Goal: Transaction & Acquisition: Purchase product/service

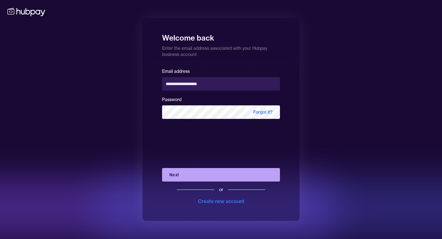
click at [184, 175] on button "Next" at bounding box center [221, 175] width 118 height 14
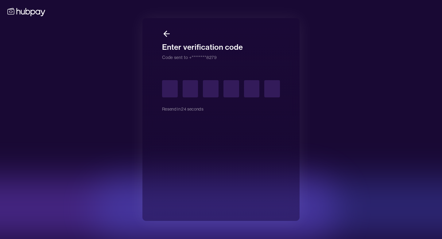
click at [173, 86] on input "text" at bounding box center [170, 88] width 16 height 17
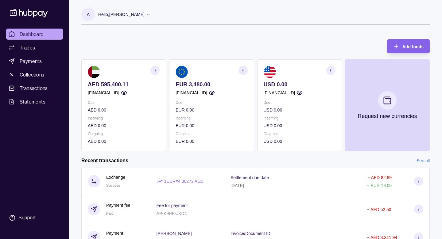
scroll to position [23, 0]
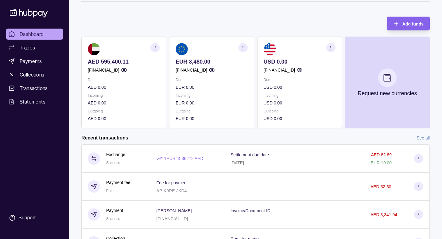
click at [242, 47] on icon "button" at bounding box center [243, 47] width 5 height 5
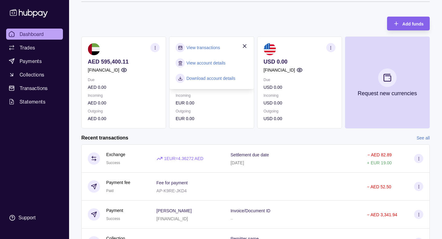
click at [243, 46] on icon "button" at bounding box center [245, 46] width 6 height 6
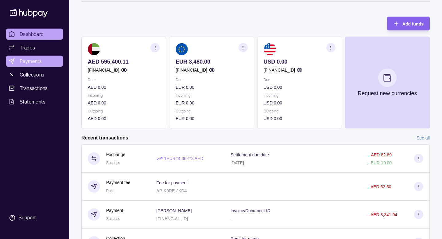
click at [41, 61] on span "Payments" at bounding box center [31, 60] width 22 height 7
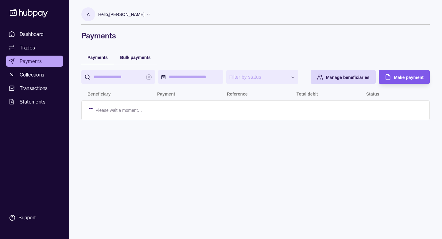
click at [386, 80] on icon "button" at bounding box center [388, 77] width 6 height 6
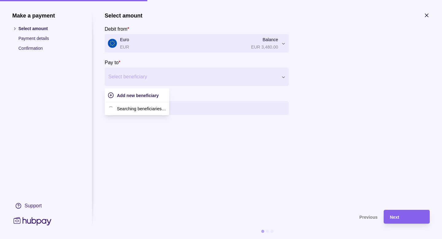
click at [147, 76] on div at bounding box center [192, 76] width 169 height 9
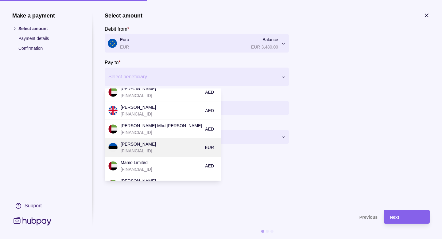
scroll to position [56, 0]
click at [152, 143] on p "[PERSON_NAME]" at bounding box center [161, 143] width 81 height 7
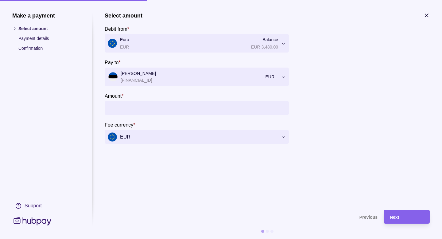
click at [153, 107] on input "Amount *" at bounding box center [203, 108] width 166 height 14
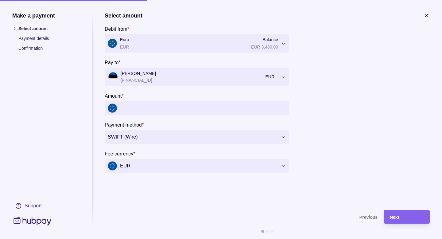
click at [153, 107] on input "Amount *" at bounding box center [203, 108] width 166 height 14
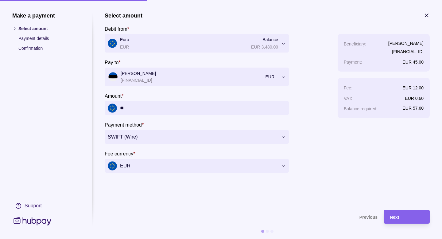
type input "*"
type input "*****"
click at [340, 157] on div "Beneficiary : [PERSON_NAME] [FINANCIAL_ID] Payment : EUR 3,480.00 Fee : EUR 12.…" at bounding box center [384, 103] width 92 height 139
click at [401, 219] on div "Next" at bounding box center [407, 216] width 34 height 7
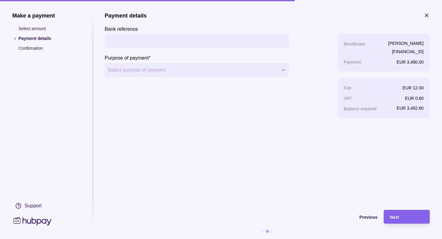
click at [179, 44] on input "Bank reference" at bounding box center [197, 41] width 178 height 14
type input "*"
type input "**********"
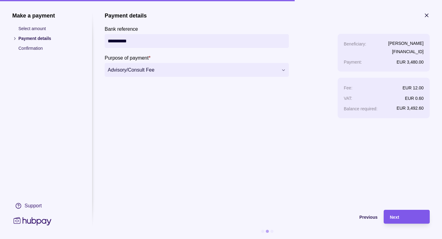
click at [407, 220] on div "Next" at bounding box center [407, 216] width 34 height 7
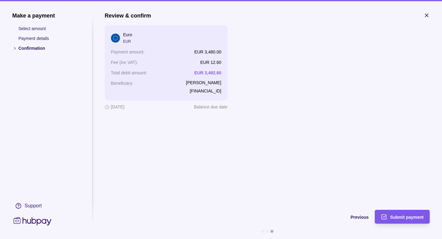
click at [402, 218] on span "Submit payment" at bounding box center [406, 217] width 33 height 5
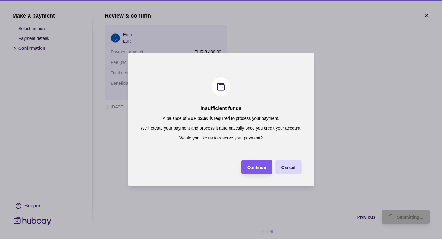
click at [257, 167] on span "Continue" at bounding box center [256, 167] width 19 height 5
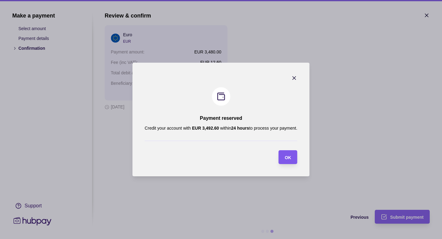
click at [288, 158] on span "OK" at bounding box center [288, 157] width 6 height 5
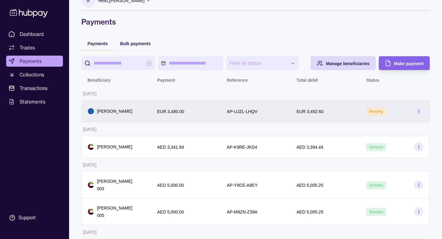
scroll to position [0, 0]
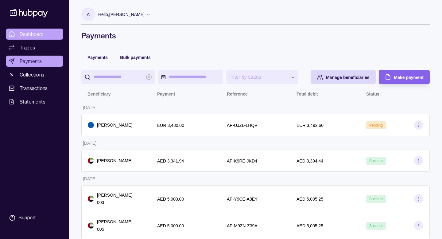
click at [38, 32] on span "Dashboard" at bounding box center [32, 33] width 24 height 7
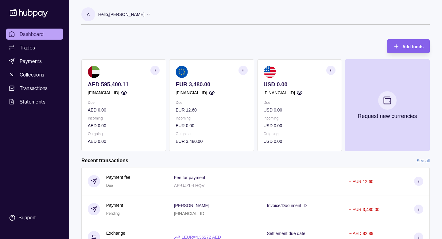
click at [243, 70] on circle "button" at bounding box center [243, 70] width 0 height 0
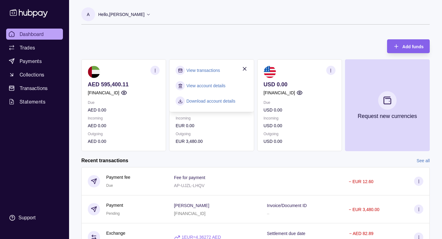
click at [233, 55] on div "Add funds AED 595,400.11 [FINANCIAL_ID] Due AED 0.00 Incoming AED 0.00 Outgoing…" at bounding box center [255, 92] width 348 height 118
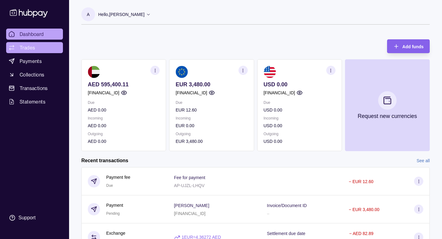
click at [33, 50] on span "Trades" at bounding box center [27, 47] width 15 height 7
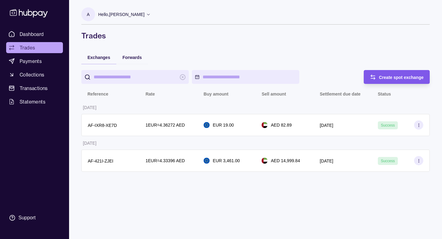
click at [394, 76] on span "Create spot exchange" at bounding box center [401, 77] width 45 height 5
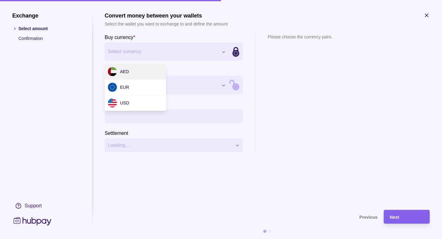
click at [158, 239] on div "Exchange Select amount Confirmation Support Convert money between your wallets …" at bounding box center [221, 239] width 442 height 0
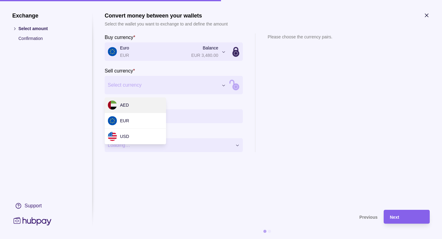
click at [142, 239] on div "Exchange Select amount Confirmation Support Convert money between your wallets …" at bounding box center [221, 239] width 442 height 0
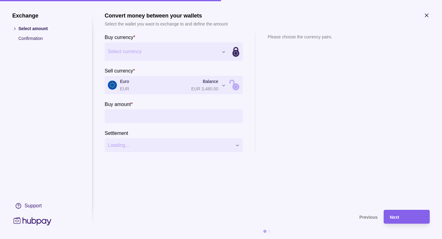
click at [143, 116] on input "Buy amount *" at bounding box center [180, 116] width 120 height 14
click at [165, 131] on section "Settlement Loading…" at bounding box center [174, 140] width 138 height 23
click at [169, 239] on div "Exchange Select amount Confirmation Support Convert money between your wallets …" at bounding box center [221, 239] width 442 height 0
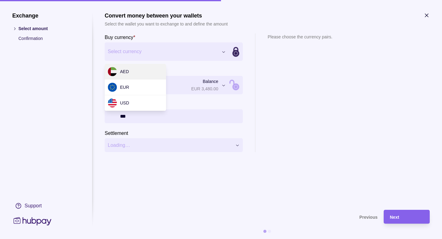
type input "******"
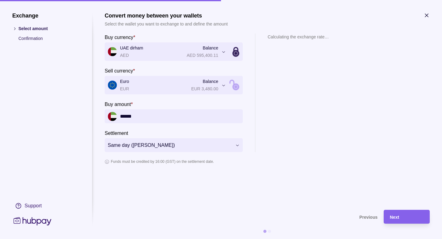
click at [141, 115] on input "******" at bounding box center [180, 116] width 120 height 14
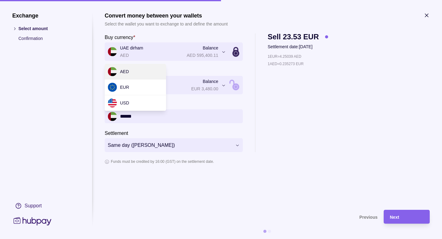
click at [145, 239] on div "**********" at bounding box center [221, 239] width 442 height 0
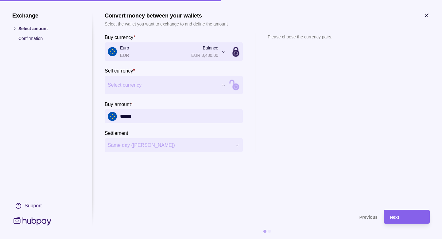
click at [143, 239] on div "Exchange Select amount Confirmation Support Convert money between your wallets …" at bounding box center [221, 239] width 442 height 0
click at [140, 119] on input "******" at bounding box center [180, 116] width 120 height 14
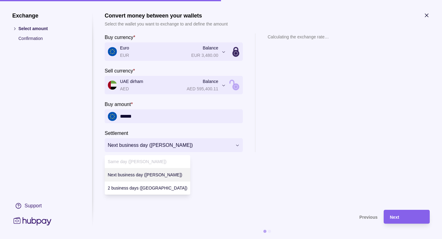
click at [158, 239] on div "**********" at bounding box center [221, 239] width 442 height 0
click at [144, 161] on div "Same day ([PERSON_NAME])" at bounding box center [148, 161] width 86 height 13
click at [142, 162] on div "Same day ([PERSON_NAME])" at bounding box center [148, 161] width 86 height 13
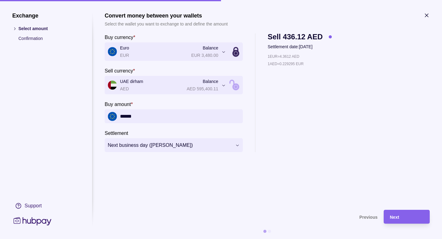
click at [315, 239] on div "**********" at bounding box center [221, 239] width 442 height 0
click at [422, 218] on div "Next" at bounding box center [407, 216] width 34 height 7
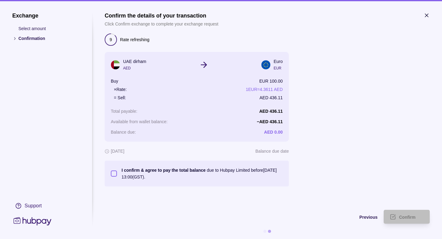
click at [134, 169] on p "I confirm & agree to pay the total balance" at bounding box center [164, 170] width 84 height 5
click at [117, 170] on button "I confirm & agree to pay the total balance due to Hubpay Limited before [DATE] …" at bounding box center [114, 173] width 6 height 6
click at [398, 217] on div "Confirm" at bounding box center [402, 217] width 43 height 14
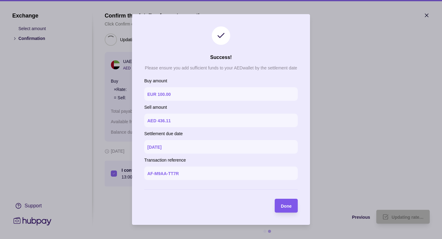
click at [286, 208] on div "Done" at bounding box center [286, 205] width 11 height 7
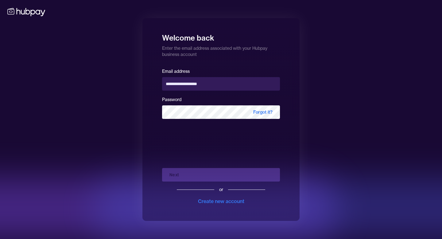
click at [177, 170] on div "Next or Create new account" at bounding box center [221, 184] width 118 height 42
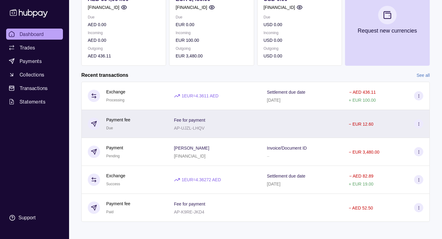
scroll to position [86, 0]
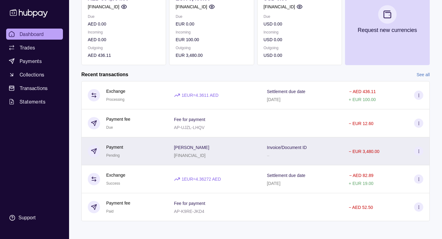
click at [418, 153] on icon at bounding box center [419, 151] width 5 height 5
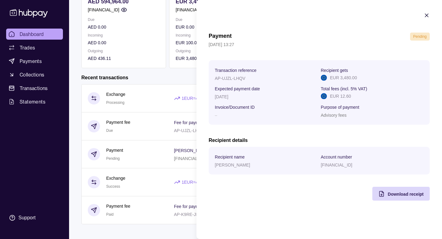
scroll to position [88, 0]
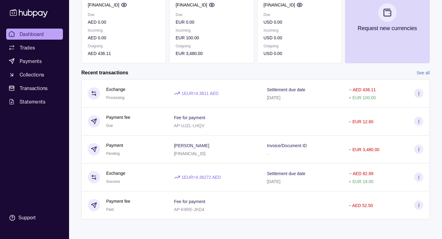
click at [76, 111] on html "Dashboard Trades Payments Collections Transactions Statements Support A Hello, …" at bounding box center [221, 75] width 442 height 327
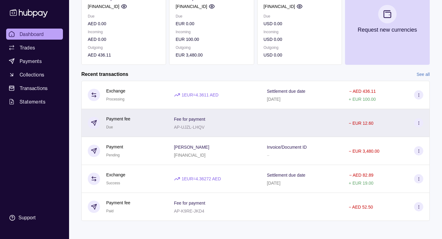
scroll to position [86, 0]
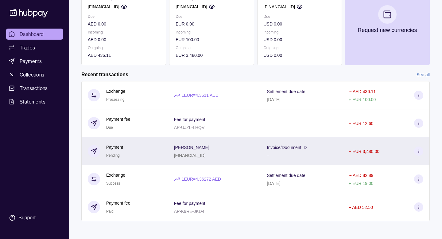
click at [418, 155] on section at bounding box center [418, 150] width 9 height 9
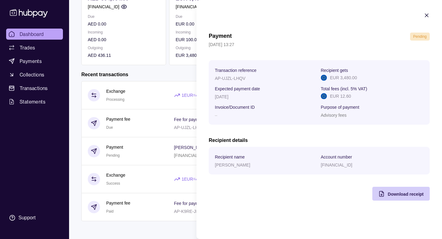
click at [400, 196] on span "Download receipt" at bounding box center [406, 194] width 36 height 5
click at [31, 89] on html "Dashboard Trades Payments Collections Transactions Statements Support A Hello, …" at bounding box center [221, 77] width 442 height 327
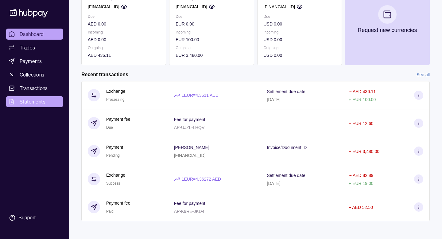
click at [30, 104] on span "Statements" at bounding box center [33, 101] width 26 height 7
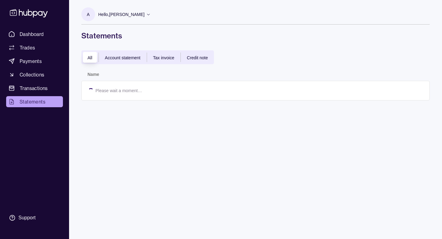
click at [245, 29] on div "A Hello, Artem Rudyuk Throwmenot FZ LLC Account Terms and conditions Privacy po…" at bounding box center [255, 23] width 348 height 33
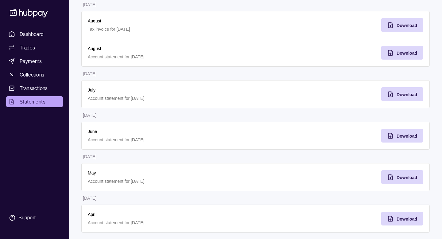
scroll to position [82, 0]
click at [415, 216] on div "Download" at bounding box center [407, 219] width 21 height 7
click at [411, 177] on span "Download" at bounding box center [407, 178] width 21 height 5
click at [409, 138] on span "Download" at bounding box center [407, 136] width 21 height 5
click at [409, 94] on span "Download" at bounding box center [407, 95] width 21 height 5
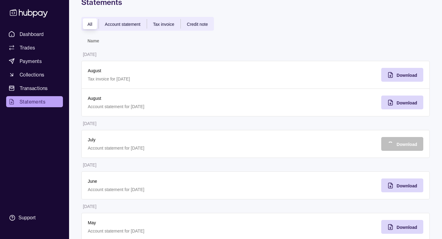
scroll to position [30, 0]
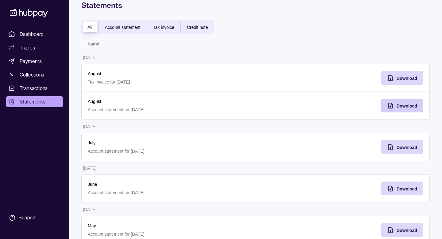
click at [409, 105] on span "Download" at bounding box center [407, 105] width 21 height 5
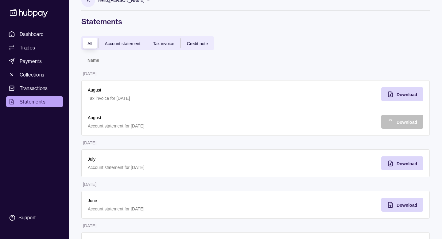
scroll to position [0, 0]
